Goal: Task Accomplishment & Management: Use online tool/utility

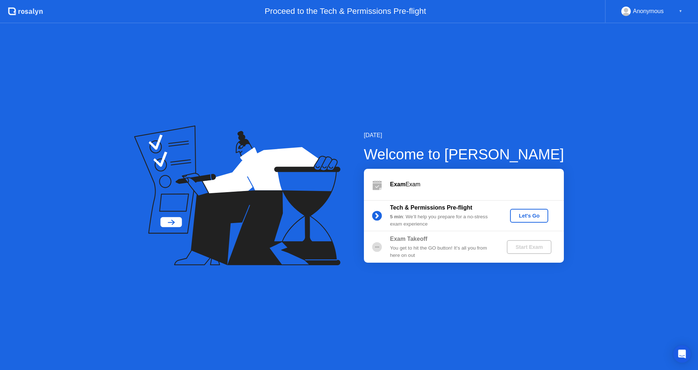
click at [526, 217] on div "Let's Go" at bounding box center [529, 216] width 32 height 6
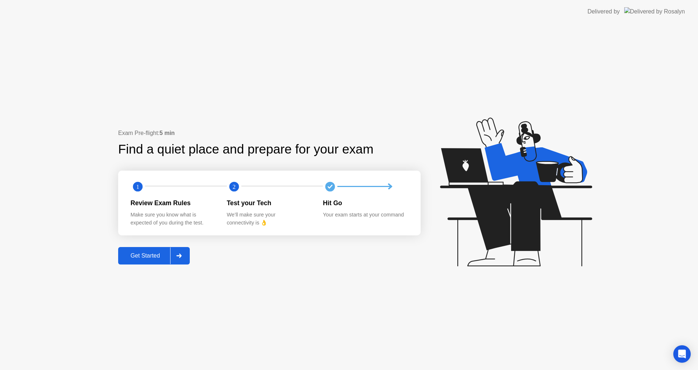
click at [149, 258] on div "Get Started" at bounding box center [145, 255] width 50 height 7
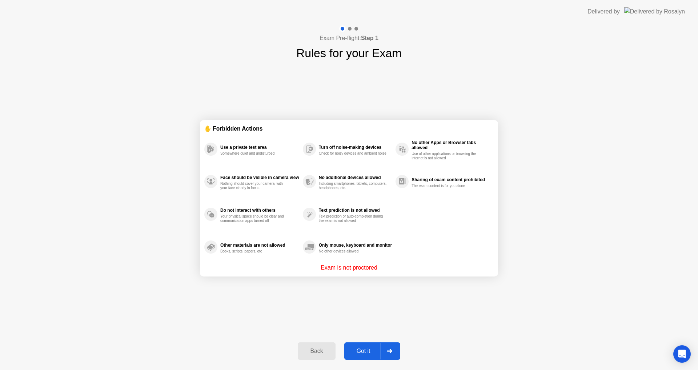
click at [362, 350] on div "Got it" at bounding box center [363, 350] width 34 height 7
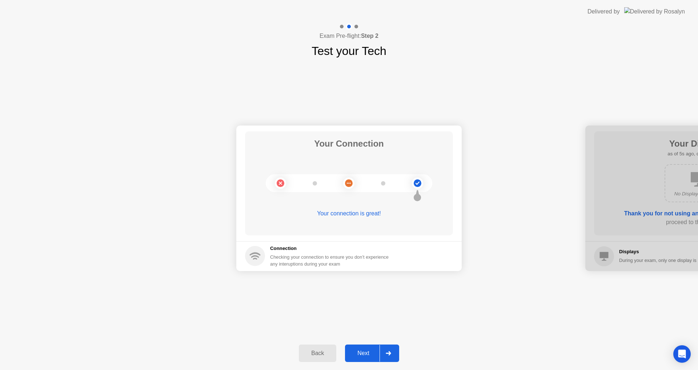
click at [363, 356] on div "Next" at bounding box center [363, 353] width 32 height 7
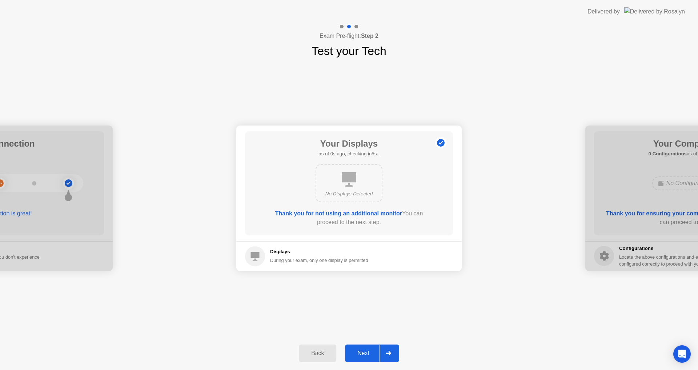
click at [363, 356] on div "Next" at bounding box center [363, 353] width 32 height 7
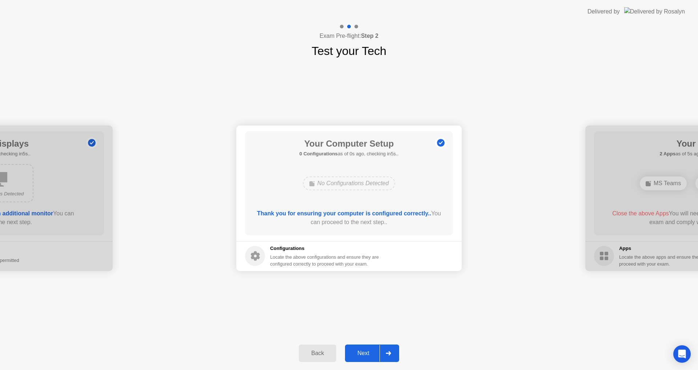
click at [363, 356] on div "Next" at bounding box center [363, 353] width 32 height 7
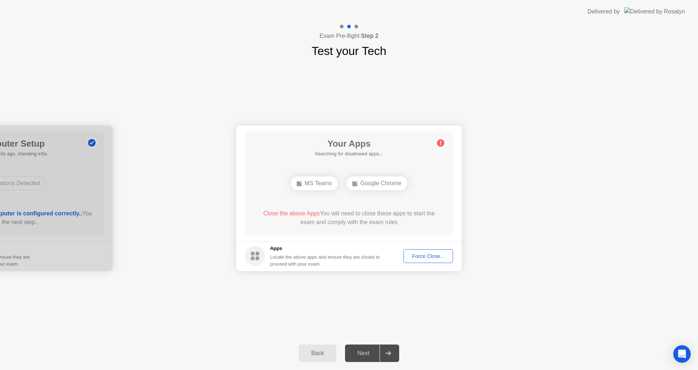
click at [363, 356] on div "Next" at bounding box center [363, 353] width 32 height 7
click at [443, 253] on div "Force Close..." at bounding box center [428, 256] width 44 height 6
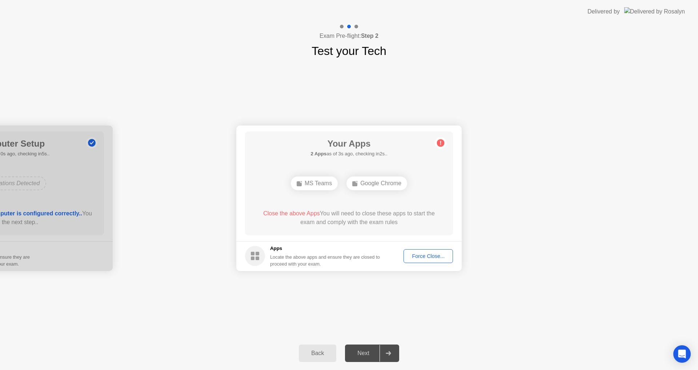
click at [427, 251] on button "Force Close..." at bounding box center [427, 256] width 49 height 14
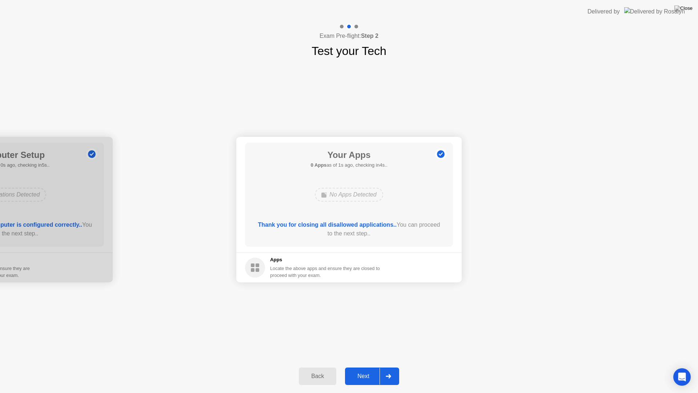
click at [359, 369] on div "Next" at bounding box center [363, 376] width 32 height 7
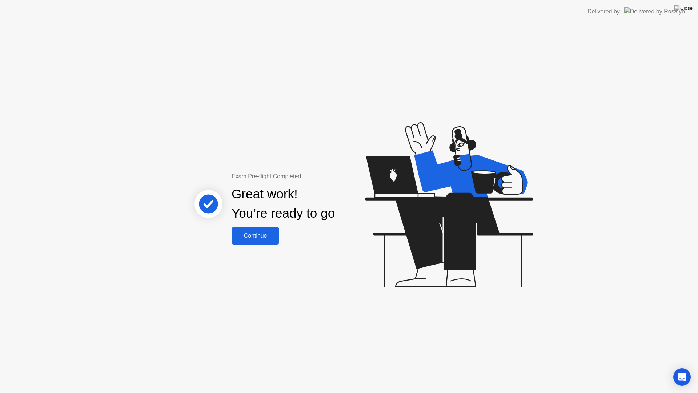
click at [262, 240] on button "Continue" at bounding box center [256, 235] width 48 height 17
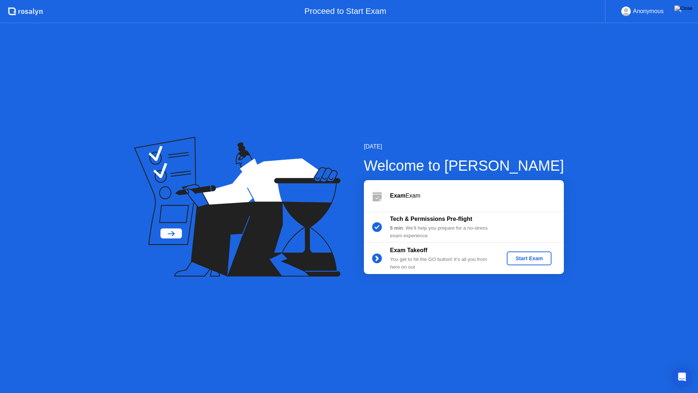
click at [538, 258] on div "Start Exam" at bounding box center [529, 258] width 39 height 6
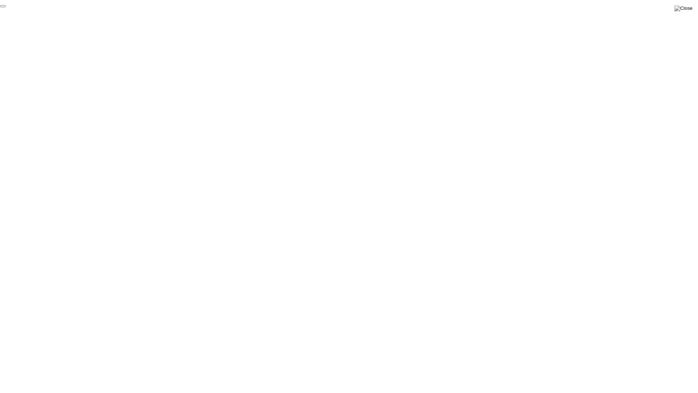
click div "End Proctoring Session"
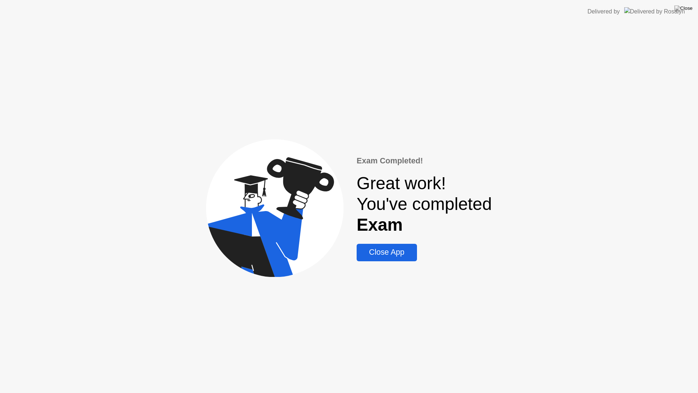
click at [410, 253] on div "Close App" at bounding box center [387, 252] width 56 height 9
